Goal: Transaction & Acquisition: Purchase product/service

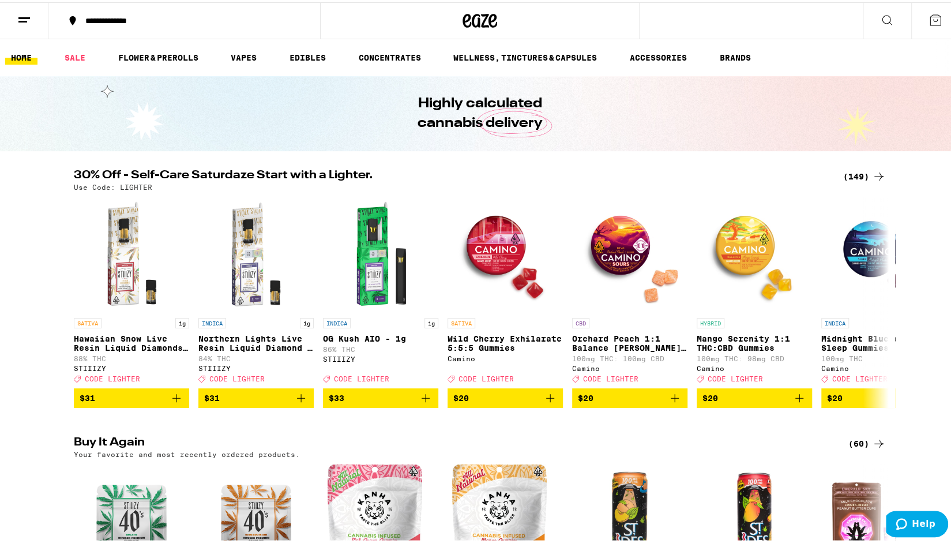
click at [857, 174] on div "(149)" at bounding box center [864, 174] width 43 height 14
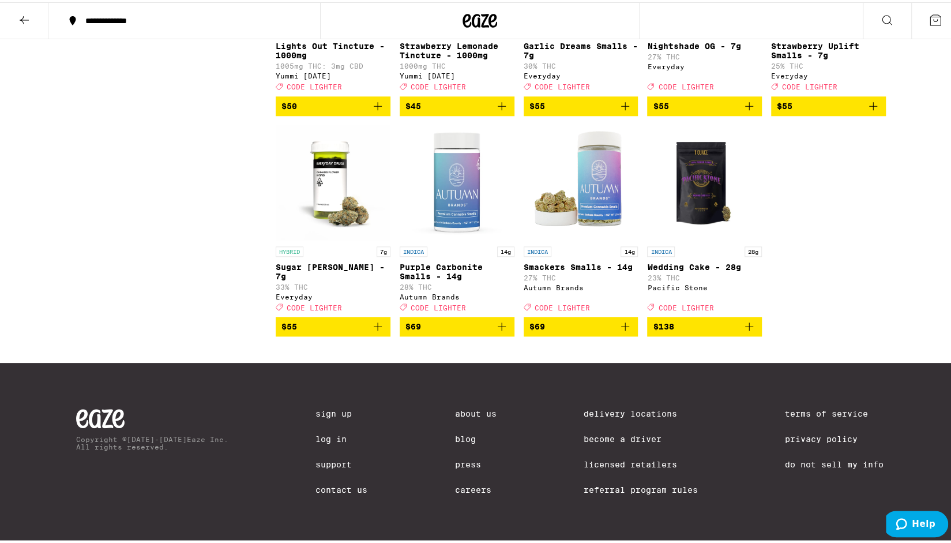
scroll to position [6552, 0]
